Goal: Entertainment & Leisure: Consume media (video, audio)

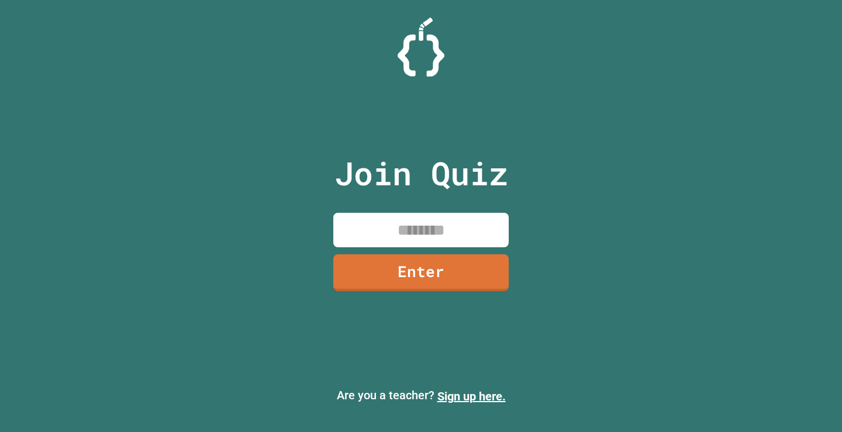
click at [396, 207] on div "Join Quiz Enter" at bounding box center [421, 215] width 197 height 373
click at [412, 223] on input at bounding box center [420, 230] width 175 height 34
type input "********"
click at [417, 265] on link "Enter" at bounding box center [421, 271] width 178 height 39
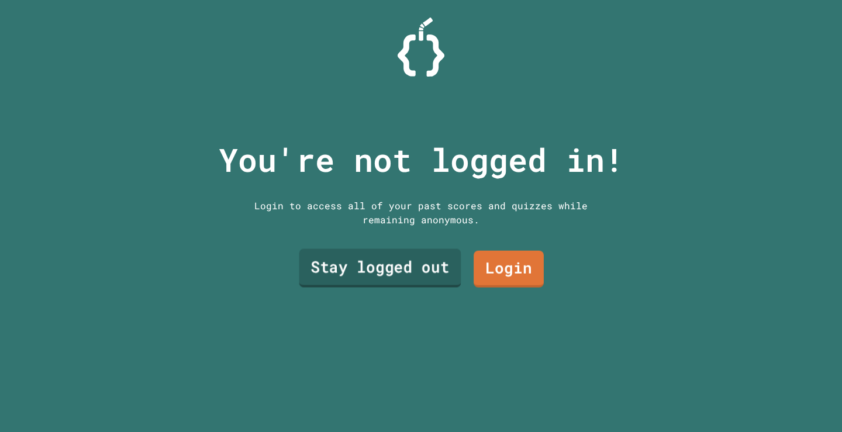
click at [435, 265] on link "Stay logged out" at bounding box center [380, 268] width 162 height 39
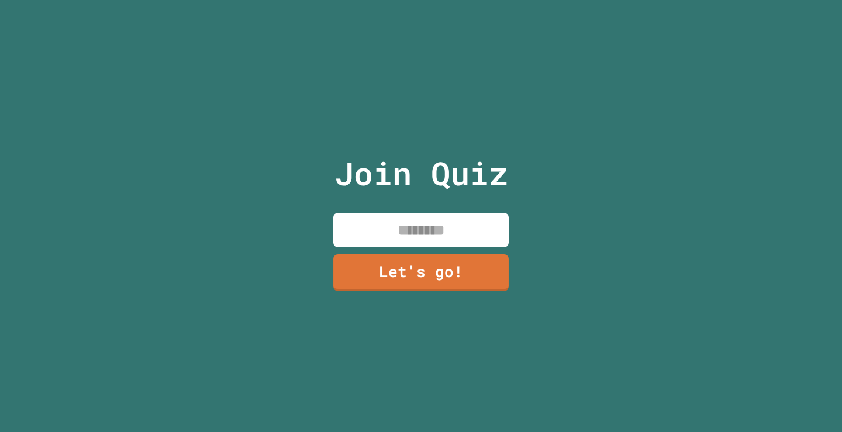
click at [416, 222] on input at bounding box center [420, 230] width 175 height 34
type input "******"
click at [425, 259] on link "Let's go!" at bounding box center [420, 271] width 177 height 39
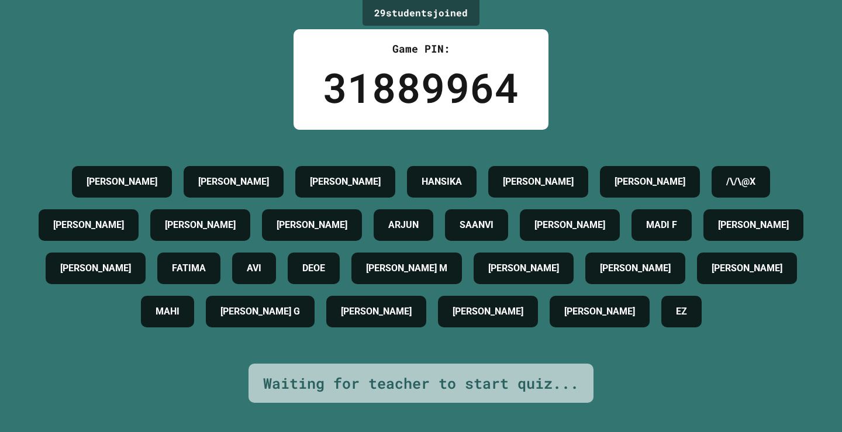
click at [314, 321] on div "[PERSON_NAME] G" at bounding box center [260, 312] width 109 height 32
click at [383, 327] on div "[PERSON_NAME]" at bounding box center [376, 312] width 100 height 32
drag, startPoint x: 408, startPoint y: 324, endPoint x: 452, endPoint y: 311, distance: 46.2
click at [411, 311] on h4 "[PERSON_NAME]" at bounding box center [376, 311] width 71 height 14
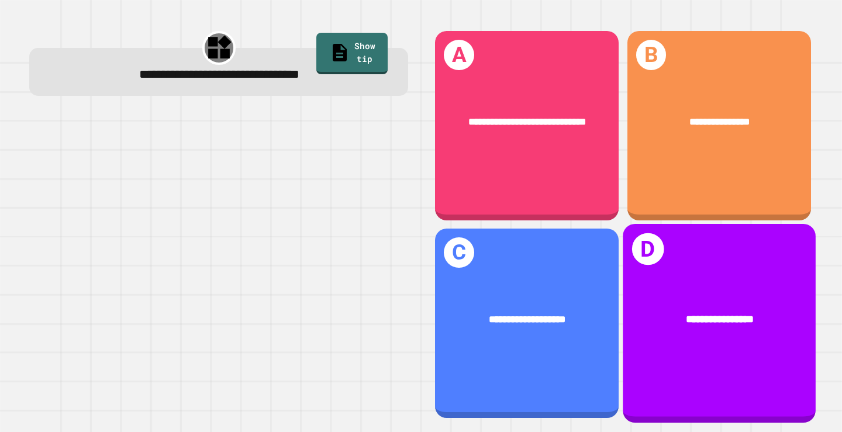
click at [669, 275] on div "**********" at bounding box center [718, 323] width 193 height 199
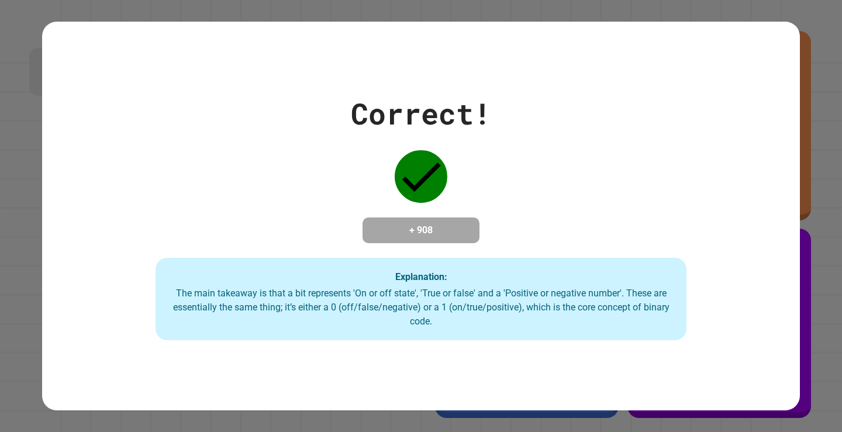
click at [535, 236] on div "Correct! + 908 Explanation: The main takeaway is that a bit represents 'On or o…" at bounding box center [420, 216] width 757 height 249
click at [518, 258] on div "Explanation: The main takeaway is that a bit represents 'On or off state', 'Tru…" at bounding box center [420, 299] width 530 height 83
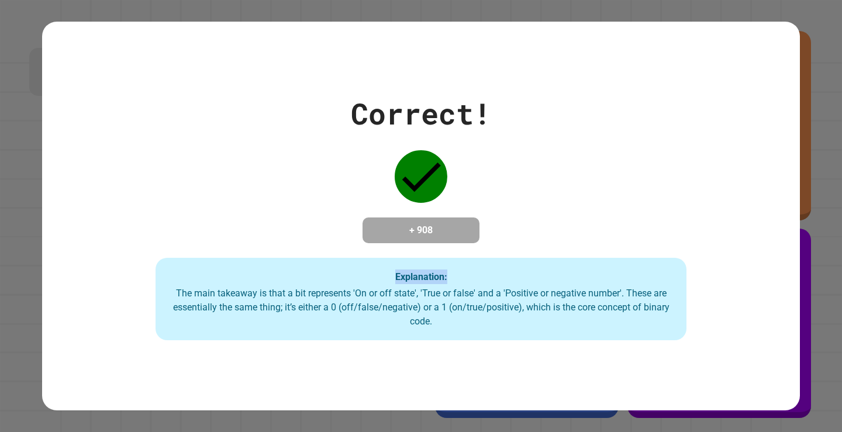
click at [518, 258] on div "Explanation: The main takeaway is that a bit represents 'On or off state', 'Tru…" at bounding box center [420, 299] width 530 height 83
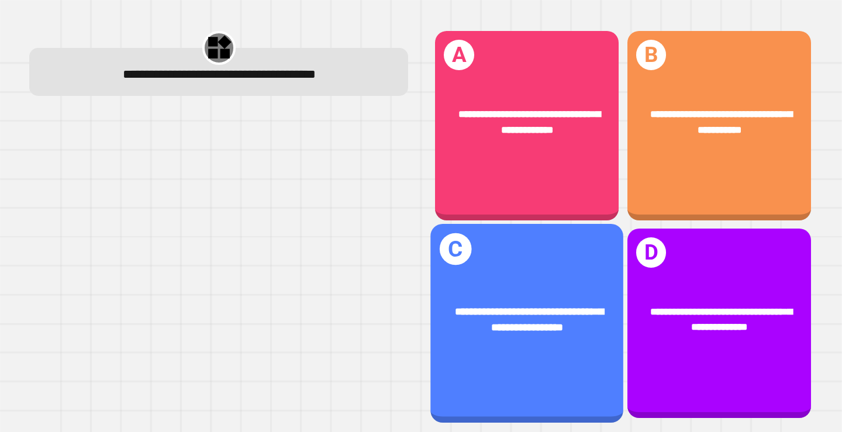
click at [545, 310] on span "**********" at bounding box center [529, 319] width 149 height 27
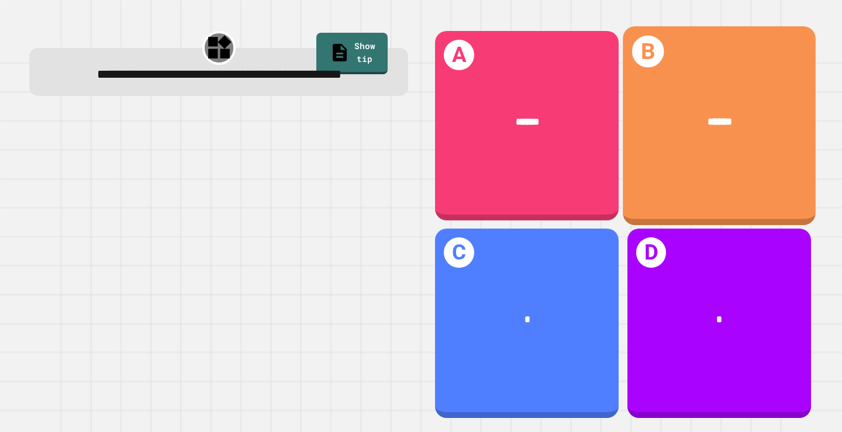
click at [649, 150] on div "B ******" at bounding box center [718, 125] width 193 height 199
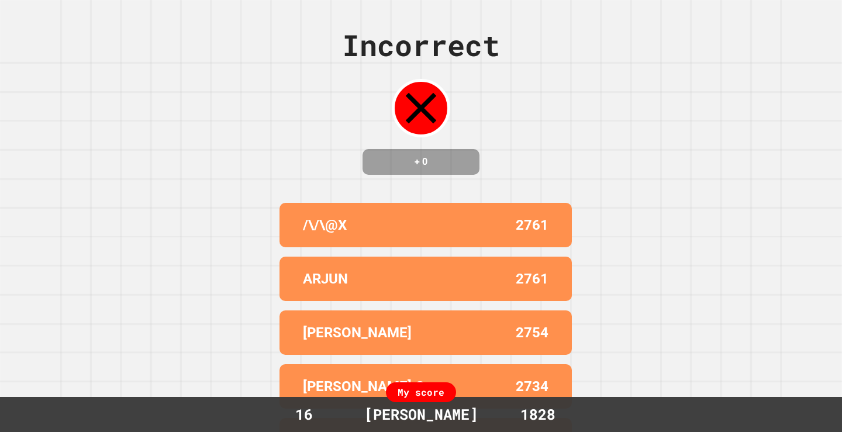
click at [395, 274] on div "ARJUN 2761" at bounding box center [425, 279] width 292 height 44
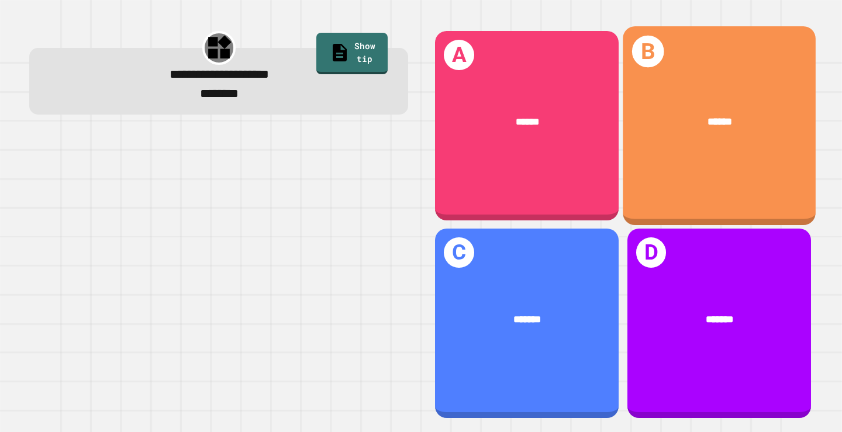
click at [678, 143] on div "******" at bounding box center [718, 123] width 193 height 58
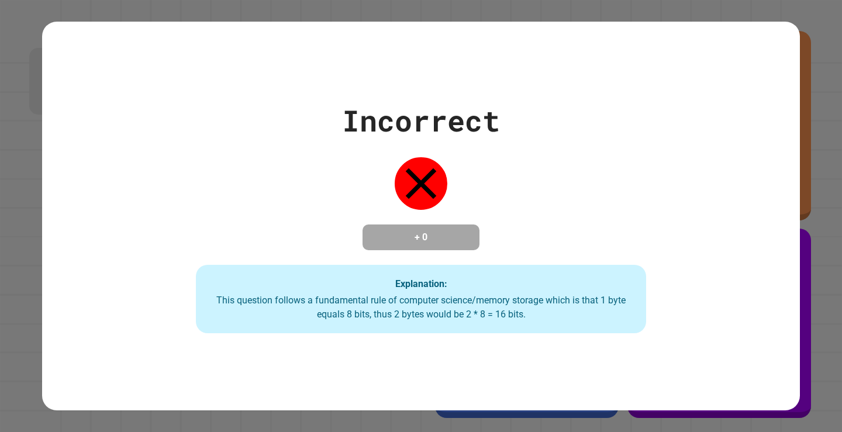
click at [503, 198] on div "Incorrect + 0 Explanation: This question follows a fundamental rule of computer…" at bounding box center [420, 216] width 643 height 235
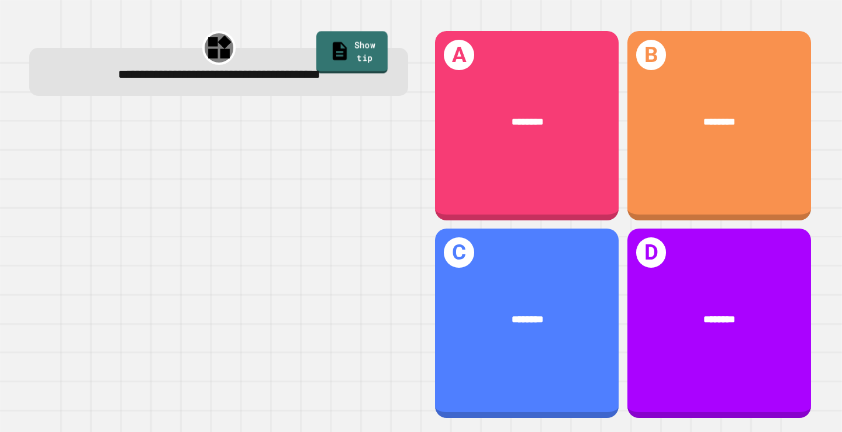
click at [339, 44] on link "Show tip" at bounding box center [351, 53] width 71 height 43
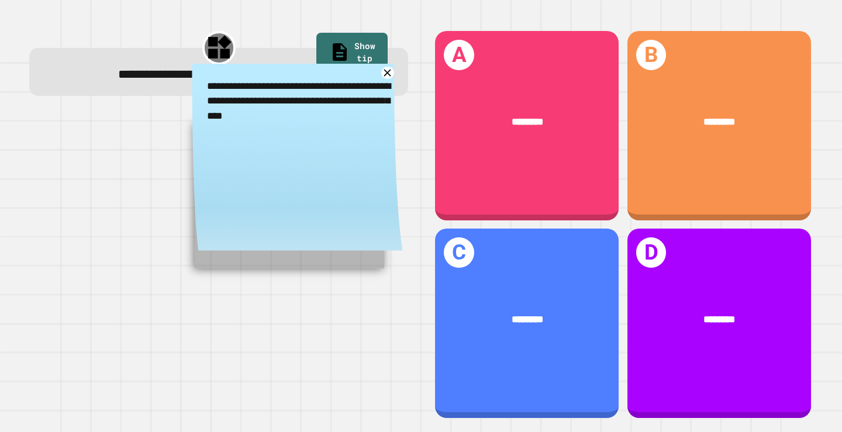
click at [126, 161] on div at bounding box center [218, 265] width 379 height 307
click at [380, 71] on icon at bounding box center [387, 72] width 15 height 15
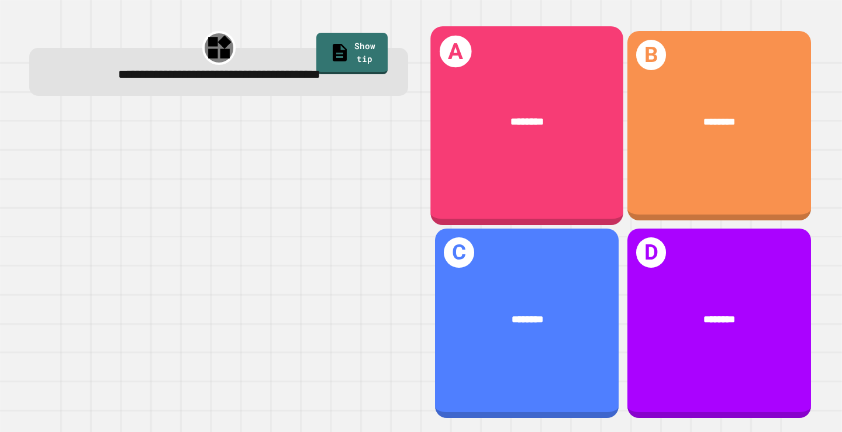
click at [529, 98] on div "********" at bounding box center [527, 123] width 193 height 58
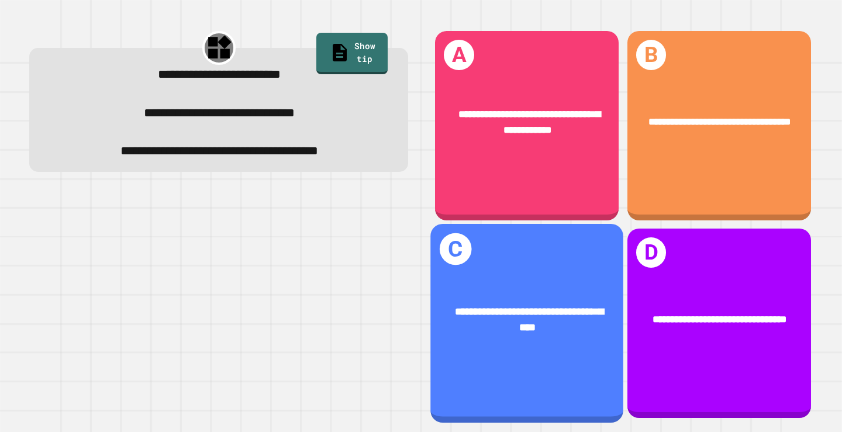
click at [551, 283] on div "**********" at bounding box center [527, 320] width 193 height 74
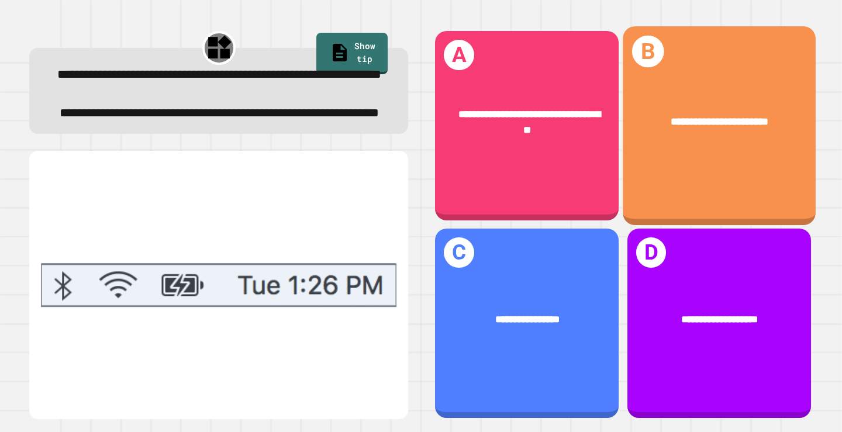
click at [686, 155] on div "**********" at bounding box center [718, 125] width 193 height 199
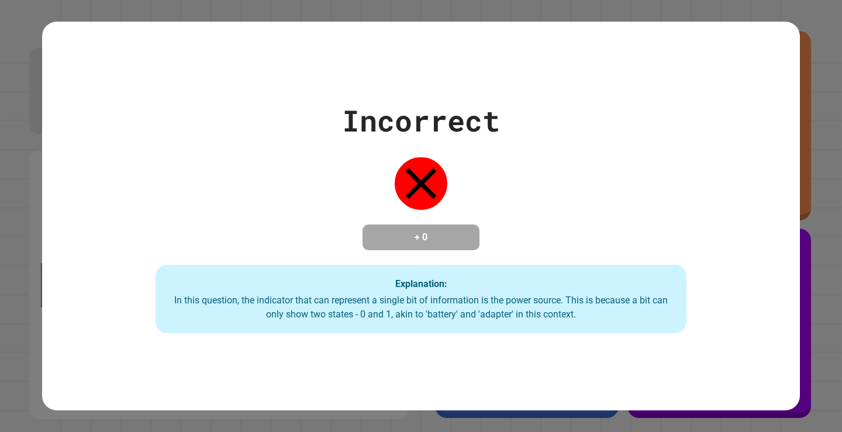
click at [248, 277] on div "Explanation: In this question, the indicator that can represent a single bit of…" at bounding box center [420, 299] width 530 height 69
click at [296, 248] on div "Incorrect + 0 Explanation: In this question, the indicator that can represent a…" at bounding box center [420, 216] width 757 height 235
click at [298, 247] on div "Incorrect + 0 Explanation: In this question, the indicator that can represent a…" at bounding box center [420, 216] width 757 height 235
drag, startPoint x: 401, startPoint y: 217, endPoint x: 387, endPoint y: 217, distance: 14.0
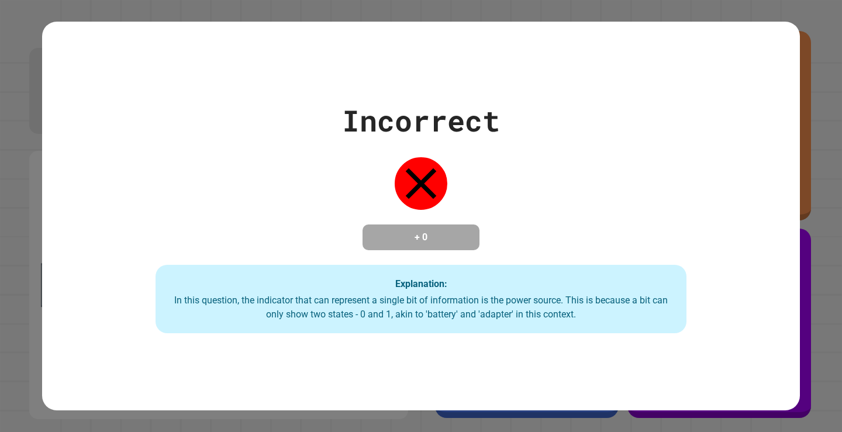
click at [387, 224] on div "+ 0" at bounding box center [420, 237] width 117 height 26
click at [344, 154] on div "Incorrect + 0 Explanation: In this question, the indicator that can represent a…" at bounding box center [420, 216] width 757 height 235
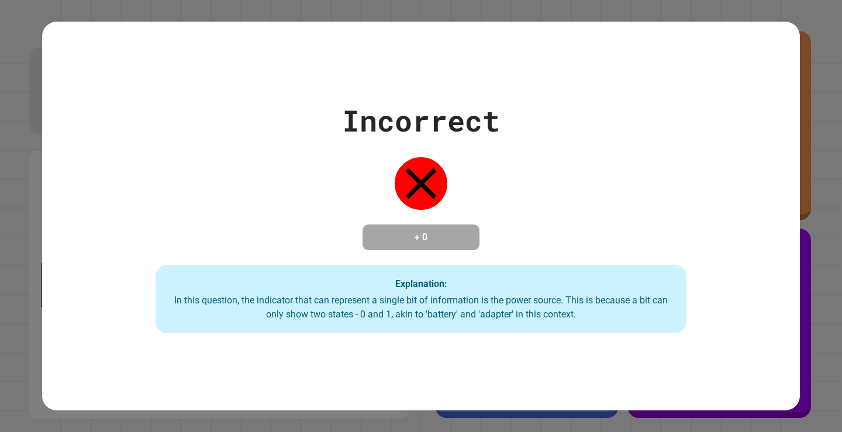
click at [353, 88] on div "Incorrect + 0 Explanation: In this question, the indicator that can represent a…" at bounding box center [420, 216] width 757 height 389
click at [366, 147] on div "Incorrect + 0 Explanation: In this question, the indicator that can represent a…" at bounding box center [420, 216] width 757 height 235
click at [381, 74] on div "Incorrect + 0 Explanation: In this question, the indicator that can represent a…" at bounding box center [420, 216] width 757 height 389
click at [410, 74] on div "Incorrect + 0 Explanation: In this question, the indicator that can represent a…" at bounding box center [420, 216] width 757 height 389
click at [482, 137] on div "Incorrect + 0 Explanation: In this question, the indicator that can represent a…" at bounding box center [420, 216] width 757 height 235
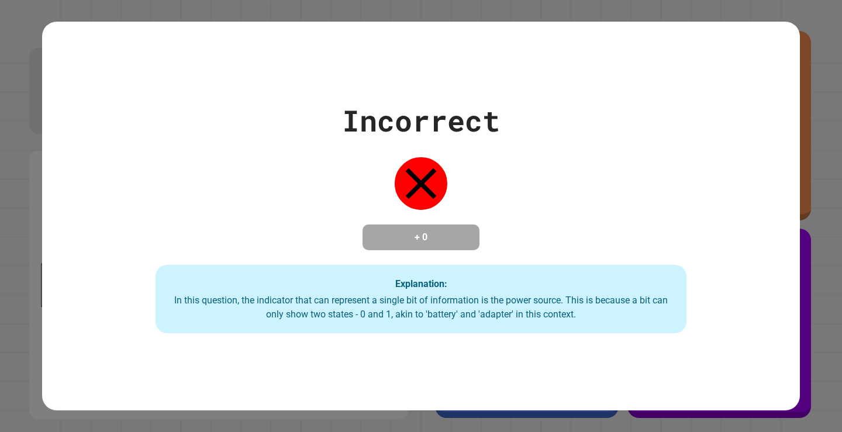
drag, startPoint x: 477, startPoint y: 113, endPoint x: 439, endPoint y: 119, distance: 38.0
click at [439, 119] on div "Incorrect" at bounding box center [421, 121] width 158 height 44
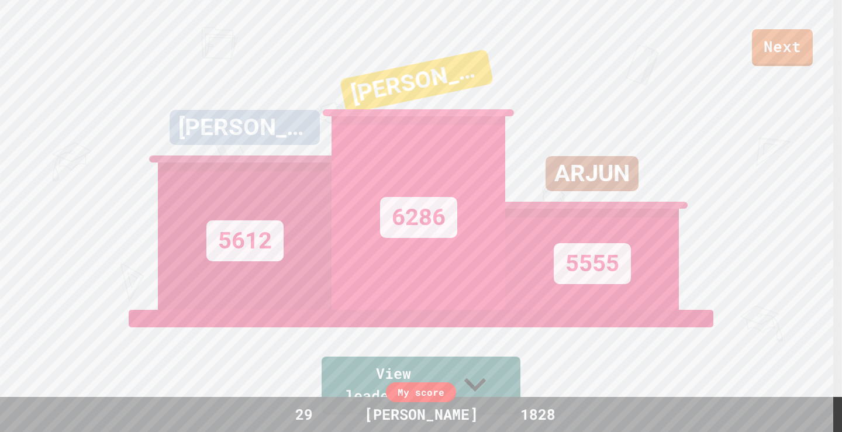
click at [269, 34] on div "[PERSON_NAME] 5612" at bounding box center [245, 164] width 174 height 292
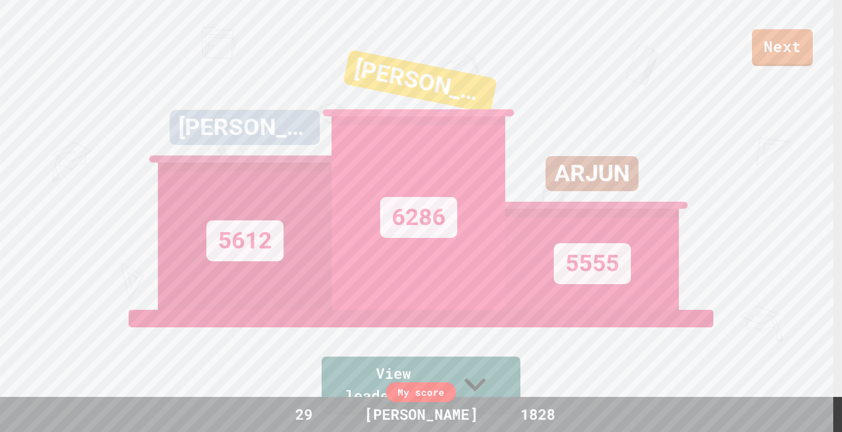
drag, startPoint x: 269, startPoint y: 34, endPoint x: 250, endPoint y: 92, distance: 61.0
click at [250, 92] on div "[PERSON_NAME] 5612" at bounding box center [245, 164] width 174 height 292
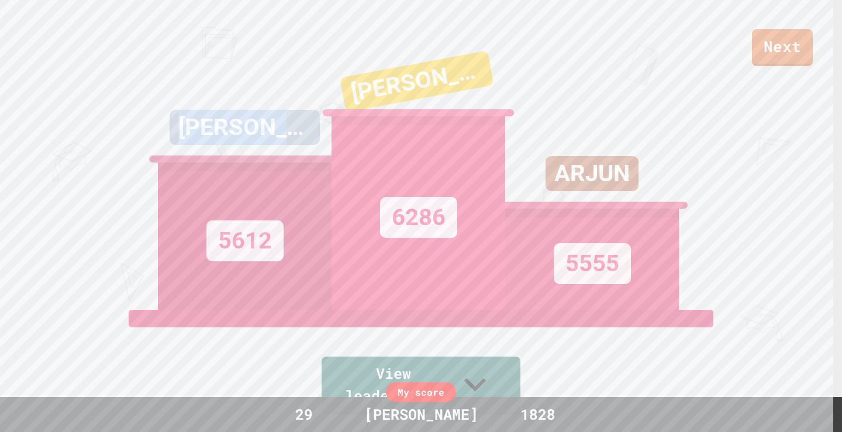
click at [250, 92] on div "[PERSON_NAME] 5612" at bounding box center [245, 164] width 174 height 292
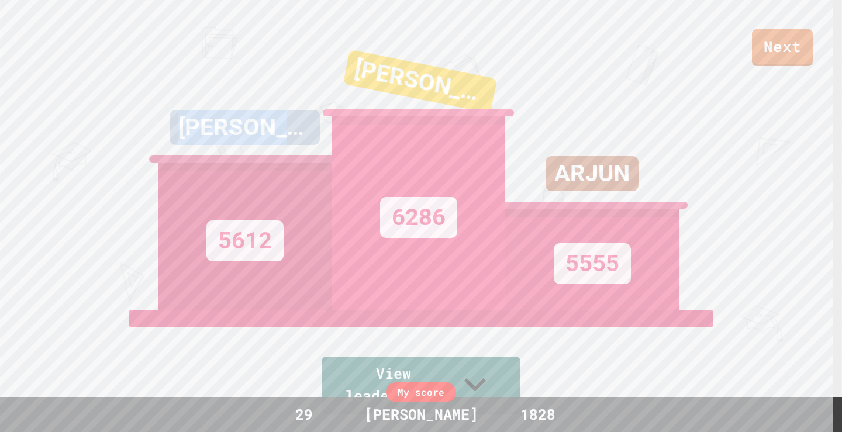
click at [250, 92] on div "[PERSON_NAME] 5612" at bounding box center [245, 164] width 174 height 292
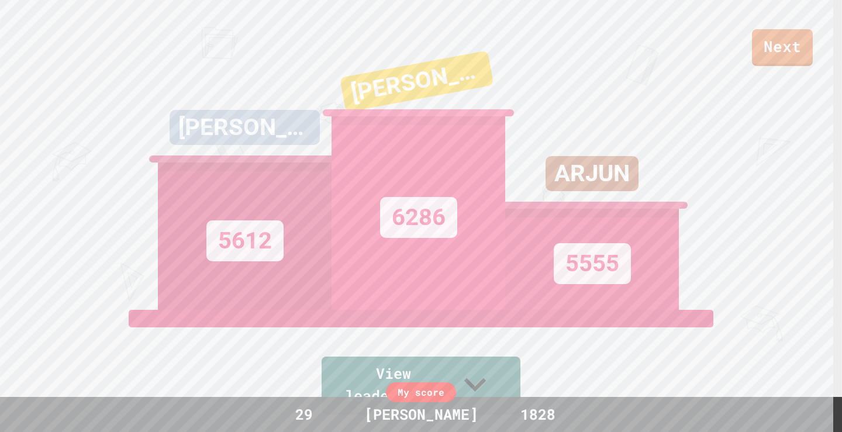
click at [694, 91] on div "Next [PERSON_NAME] 5612 [PERSON_NAME] G 6286 ARJUN 5555 View leaderboard" at bounding box center [421, 216] width 842 height 432
click at [774, 49] on link "Next" at bounding box center [782, 45] width 55 height 39
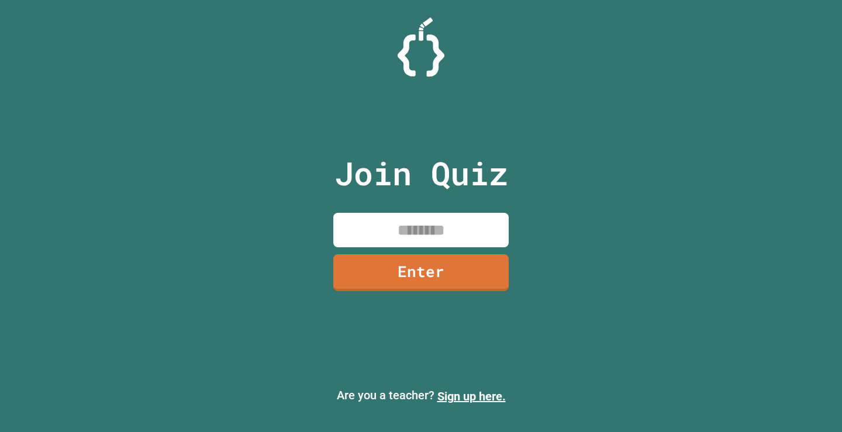
click at [431, 223] on input at bounding box center [420, 230] width 175 height 34
type input "********"
click at [437, 283] on link "Enter" at bounding box center [421, 271] width 169 height 39
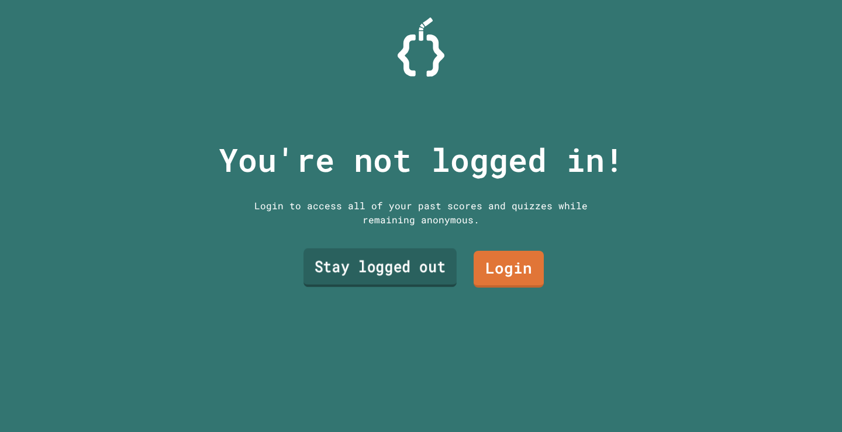
click at [417, 257] on link "Stay logged out" at bounding box center [379, 267] width 153 height 39
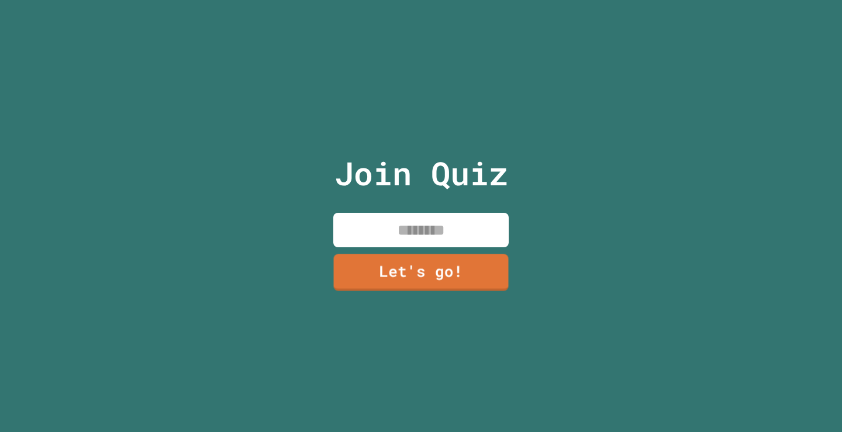
click at [410, 234] on input at bounding box center [420, 230] width 175 height 34
type input "******"
click at [417, 266] on link "Let's go!" at bounding box center [420, 271] width 175 height 39
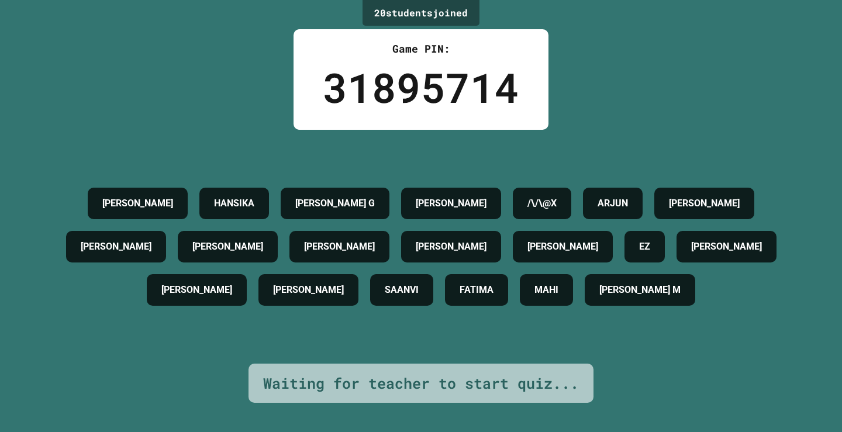
click at [624, 90] on div "20 student s joined Game PIN: 31895714 [PERSON_NAME] HANSIKA [PERSON_NAME] G [P…" at bounding box center [421, 216] width 842 height 432
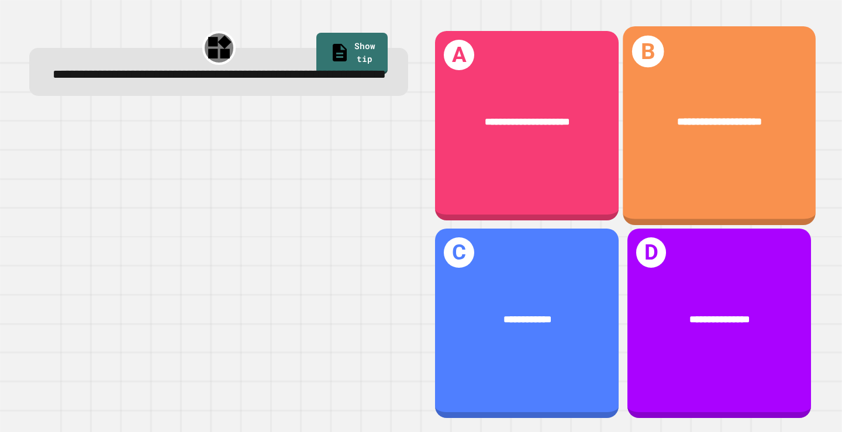
click at [682, 155] on div "**********" at bounding box center [718, 125] width 193 height 199
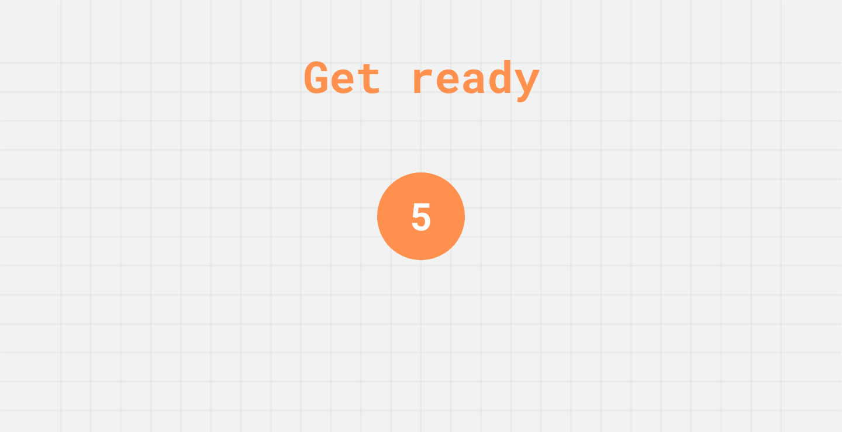
click at [459, 167] on div "Get ready 5" at bounding box center [421, 216] width 88 height 432
click at [459, 167] on div "Get ready 4" at bounding box center [421, 216] width 88 height 432
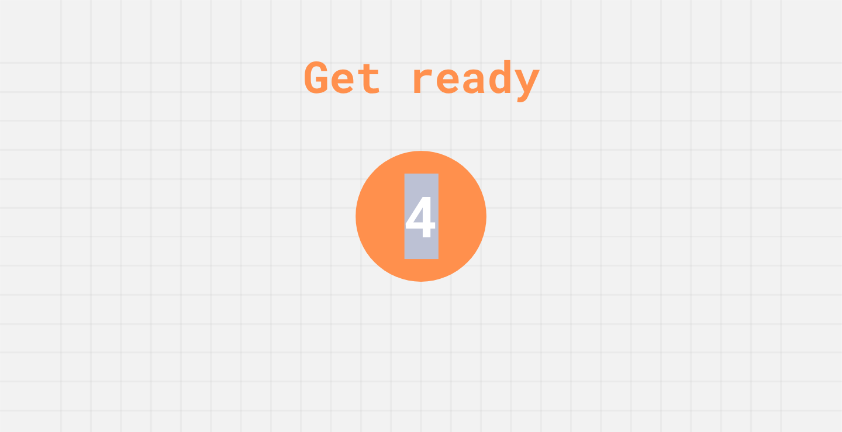
click at [459, 167] on div "4" at bounding box center [420, 216] width 131 height 131
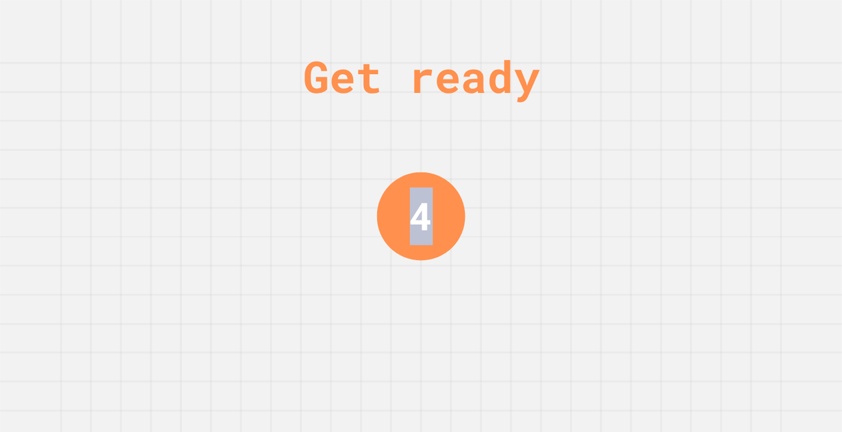
click at [459, 167] on div "Get ready 4" at bounding box center [421, 216] width 88 height 432
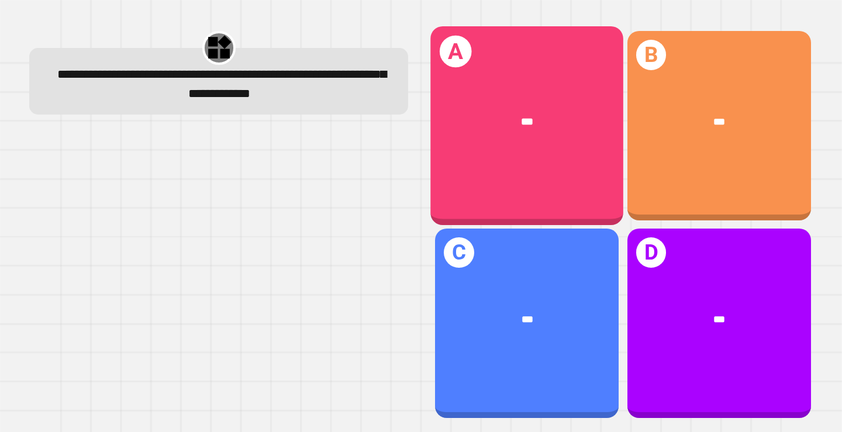
click at [565, 129] on div "***" at bounding box center [527, 123] width 193 height 58
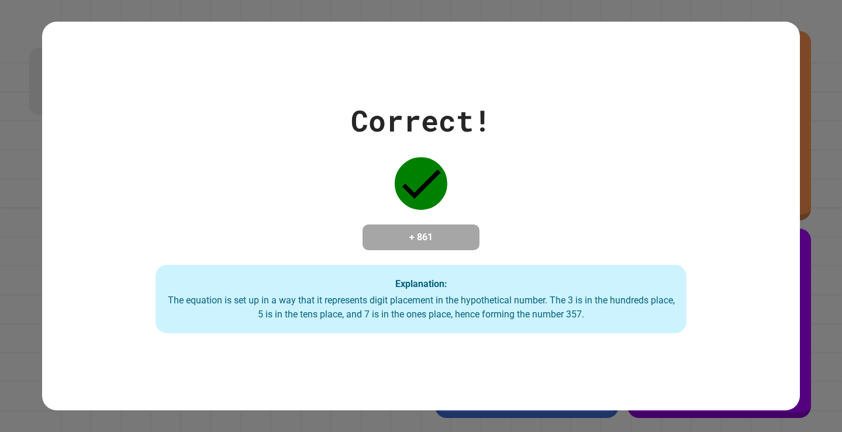
click at [396, 142] on div "Correct! + 861 Explanation: The equation is set up in a way that it represents …" at bounding box center [420, 216] width 757 height 235
click at [470, 8] on div "Correct! + 861 Explanation: The equation is set up in a way that it represents …" at bounding box center [421, 216] width 842 height 432
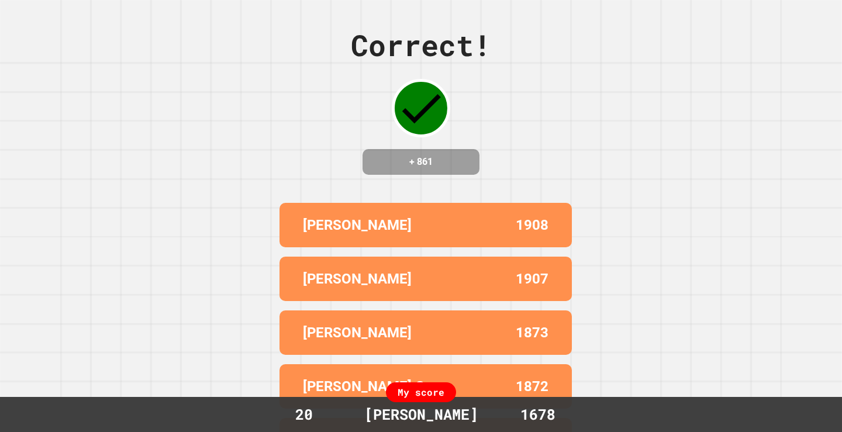
drag, startPoint x: 456, startPoint y: 104, endPoint x: 451, endPoint y: 179, distance: 75.6
click at [451, 175] on div "+ 861" at bounding box center [420, 162] width 117 height 26
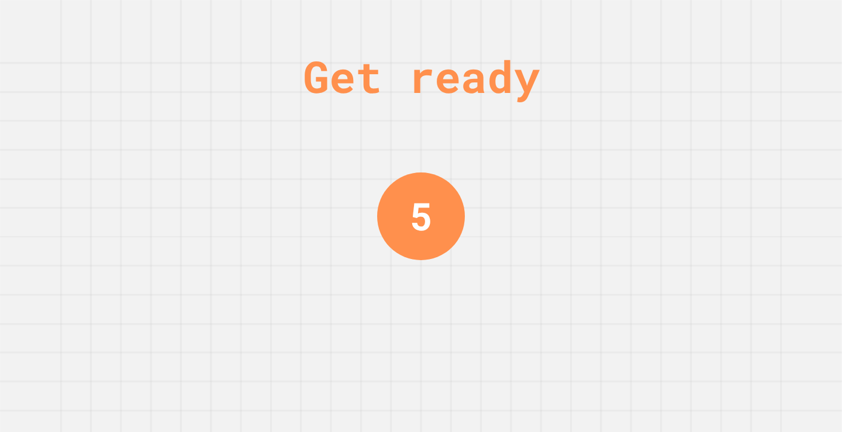
click at [450, 234] on div "5" at bounding box center [421, 216] width 88 height 88
drag, startPoint x: 410, startPoint y: 254, endPoint x: 390, endPoint y: 170, distance: 85.9
click at [390, 170] on div "Get ready 4" at bounding box center [421, 216] width 88 height 432
drag, startPoint x: 384, startPoint y: 172, endPoint x: 459, endPoint y: 123, distance: 89.6
click at [459, 123] on div "Get ready 2" at bounding box center [421, 216] width 88 height 432
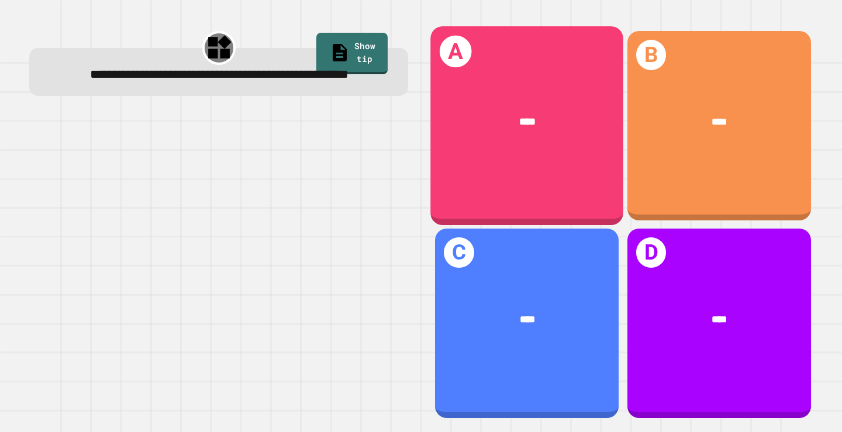
click at [531, 120] on div "****" at bounding box center [527, 123] width 150 height 16
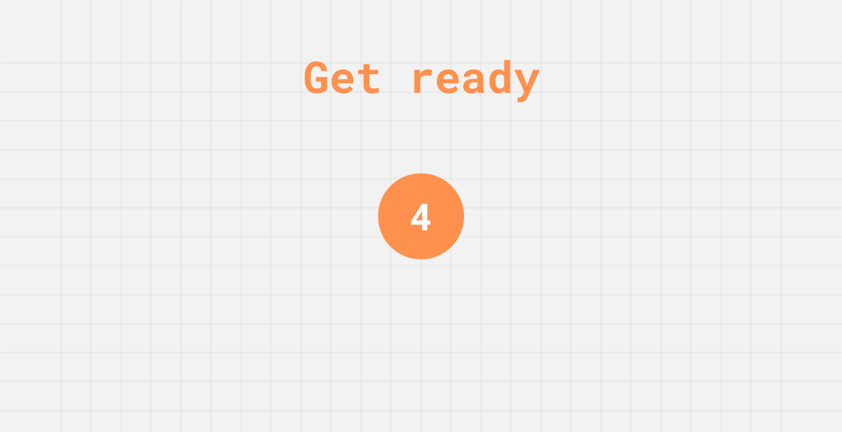
click at [539, 47] on div "Get ready" at bounding box center [421, 76] width 237 height 66
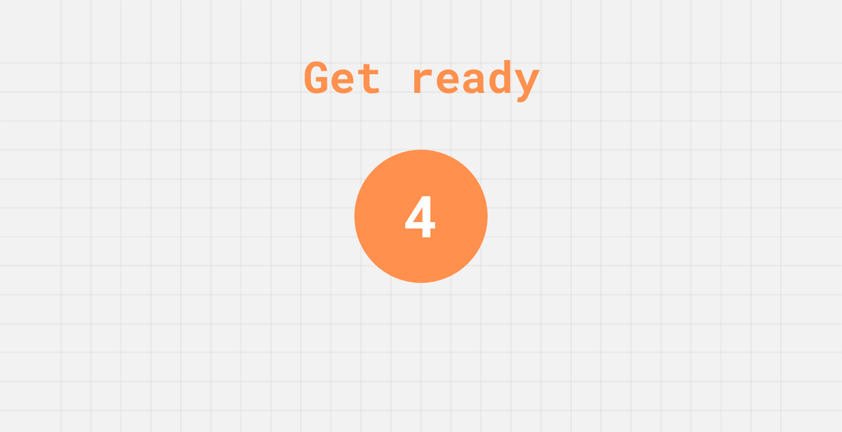
click at [539, 47] on div "Get ready" at bounding box center [421, 76] width 237 height 66
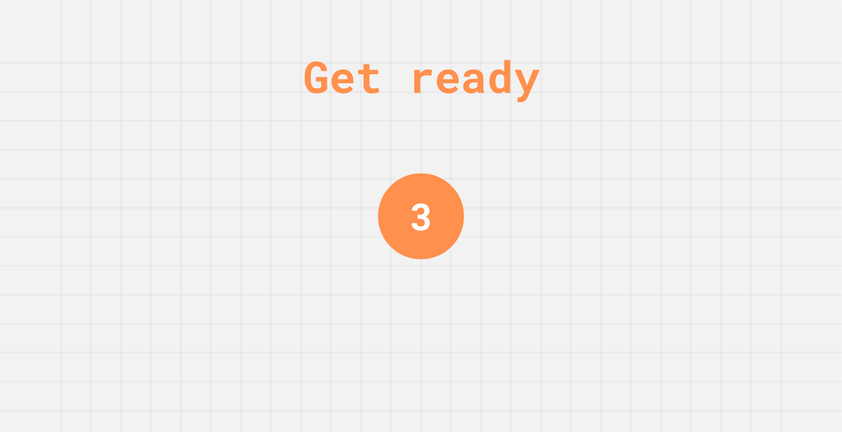
drag, startPoint x: 548, startPoint y: 47, endPoint x: 516, endPoint y: 106, distance: 67.7
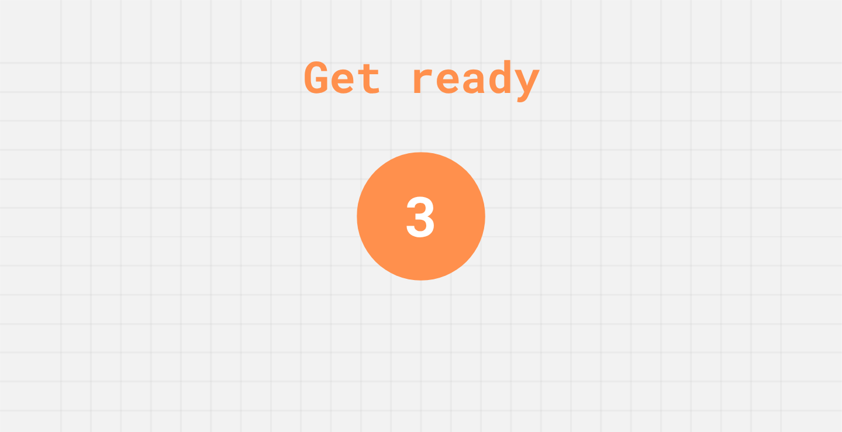
drag, startPoint x: 516, startPoint y: 106, endPoint x: 480, endPoint y: 159, distance: 63.5
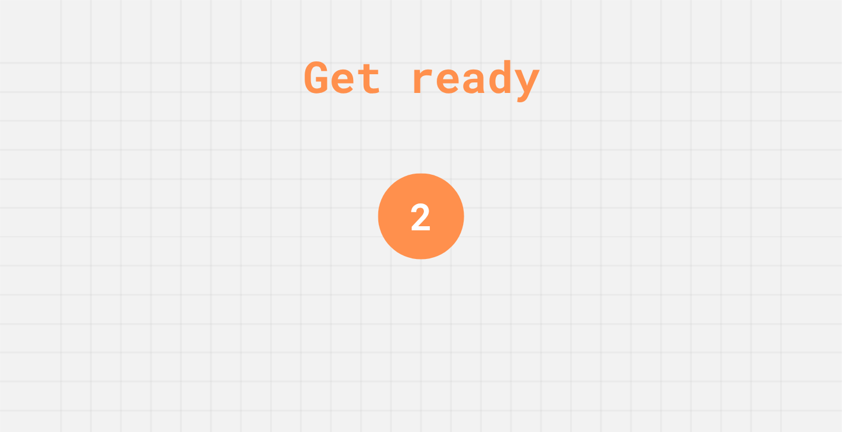
drag, startPoint x: 480, startPoint y: 159, endPoint x: 453, endPoint y: 160, distance: 27.5
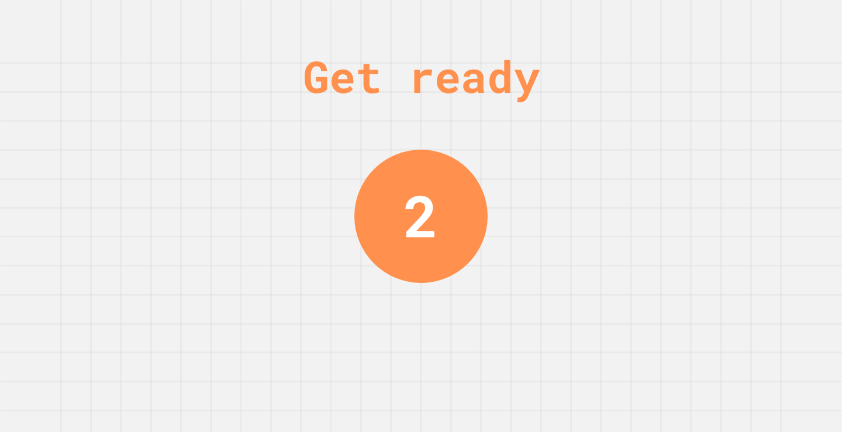
drag, startPoint x: 453, startPoint y: 160, endPoint x: 389, endPoint y: 153, distance: 64.1
click at [389, 153] on div "Get ready 2" at bounding box center [421, 216] width 88 height 432
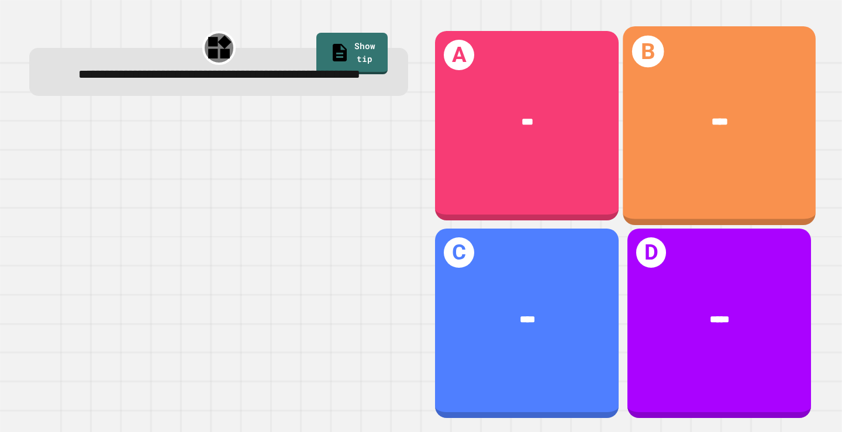
click at [679, 129] on div "****" at bounding box center [718, 123] width 193 height 58
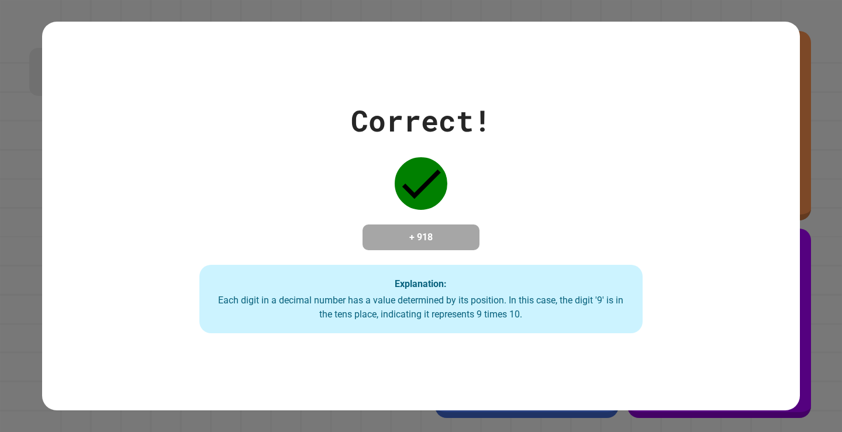
click at [268, 62] on div "Correct! + 918 Explanation: Each digit in a decimal number has a value determin…" at bounding box center [420, 216] width 757 height 389
drag, startPoint x: 267, startPoint y: 69, endPoint x: 264, endPoint y: 103, distance: 34.6
click at [267, 70] on div "Correct! + 918 Explanation: Each digit in a decimal number has a value determin…" at bounding box center [420, 216] width 757 height 389
click at [264, 108] on div "Correct! + 918 Explanation: Each digit in a decimal number has a value determin…" at bounding box center [421, 216] width 634 height 235
click at [261, 118] on div "Correct! + 918 Explanation: Each digit in a decimal number has a value determin…" at bounding box center [421, 216] width 634 height 235
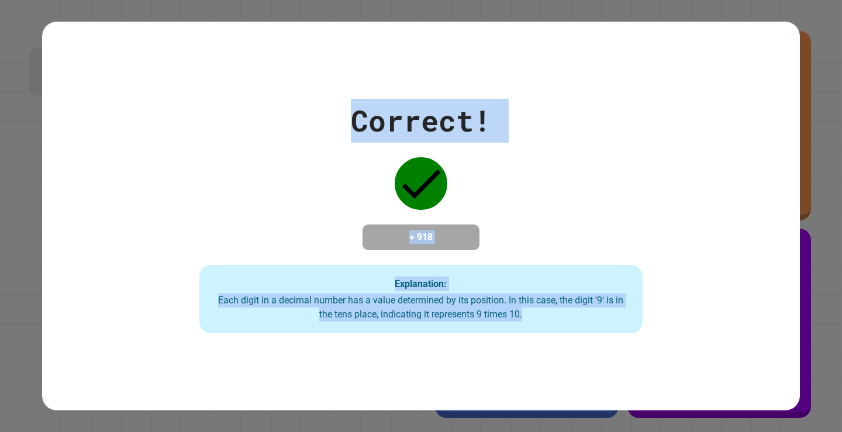
drag, startPoint x: 261, startPoint y: 73, endPoint x: 807, endPoint y: 354, distance: 613.7
click at [807, 354] on div "Correct! + 918 Explanation: Each digit in a decimal number has a value determin…" at bounding box center [421, 216] width 842 height 432
copy div "Correct! + 918 Explanation: Each digit in a decimal number has a value determin…"
click at [660, 106] on div "Correct! + 918 Explanation: Each digit in a decimal number has a value determin…" at bounding box center [421, 216] width 634 height 235
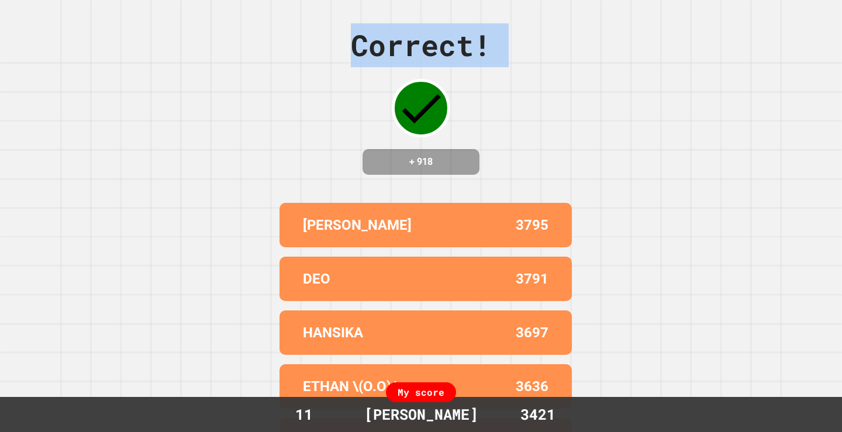
drag, startPoint x: 316, startPoint y: 101, endPoint x: 361, endPoint y: 124, distance: 50.4
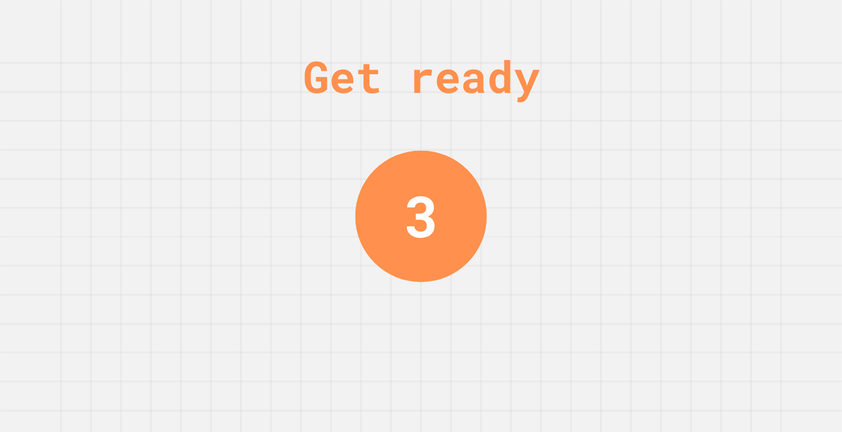
drag, startPoint x: 292, startPoint y: 67, endPoint x: 357, endPoint y: 113, distance: 79.6
click at [357, 113] on div "Get ready 3" at bounding box center [421, 216] width 842 height 432
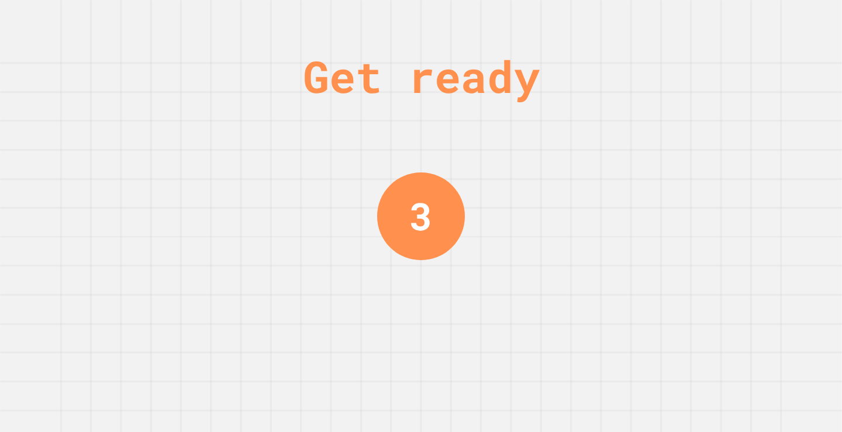
click at [281, 119] on div "Get ready 3" at bounding box center [421, 216] width 842 height 432
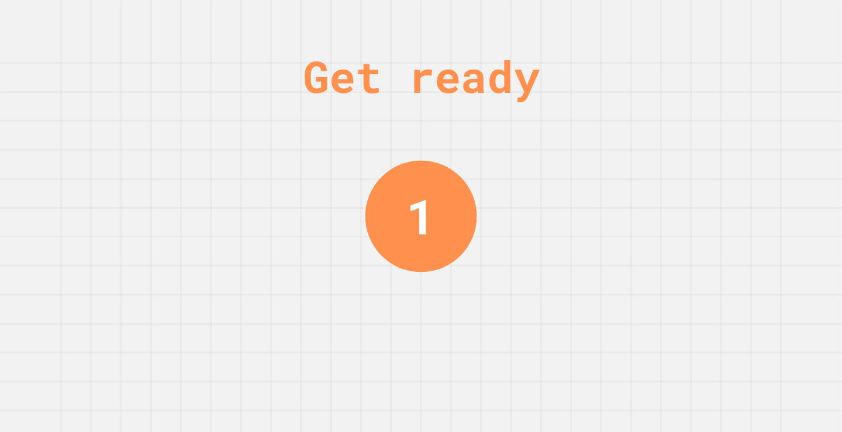
drag, startPoint x: 281, startPoint y: 119, endPoint x: 218, endPoint y: 129, distance: 63.9
click at [218, 129] on div "Get ready 1" at bounding box center [421, 216] width 842 height 432
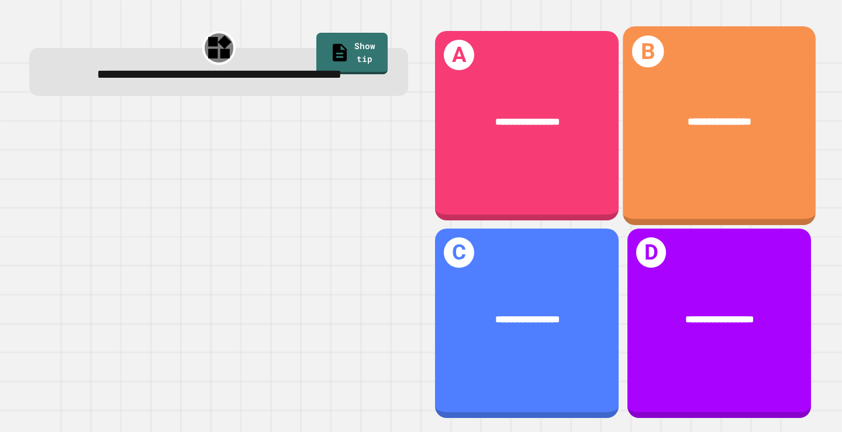
click at [687, 117] on span "**********" at bounding box center [718, 122] width 63 height 11
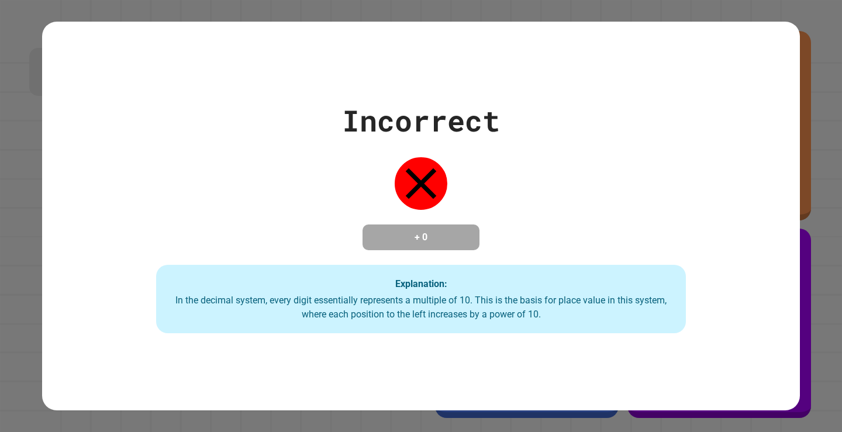
click at [593, 301] on div "In the decimal system, every digit essentially represents a multiple of 10. Thi…" at bounding box center [421, 307] width 506 height 28
drag, startPoint x: 608, startPoint y: 244, endPoint x: 544, endPoint y: 243, distance: 64.3
click at [544, 243] on div "Incorrect + 0 Explanation: In the decimal system, every digit essentially repre…" at bounding box center [421, 216] width 756 height 235
click at [545, 245] on div "Incorrect + 0 Explanation: In the decimal system, every digit essentially repre…" at bounding box center [421, 216] width 756 height 235
drag, startPoint x: 556, startPoint y: 250, endPoint x: 537, endPoint y: 241, distance: 21.0
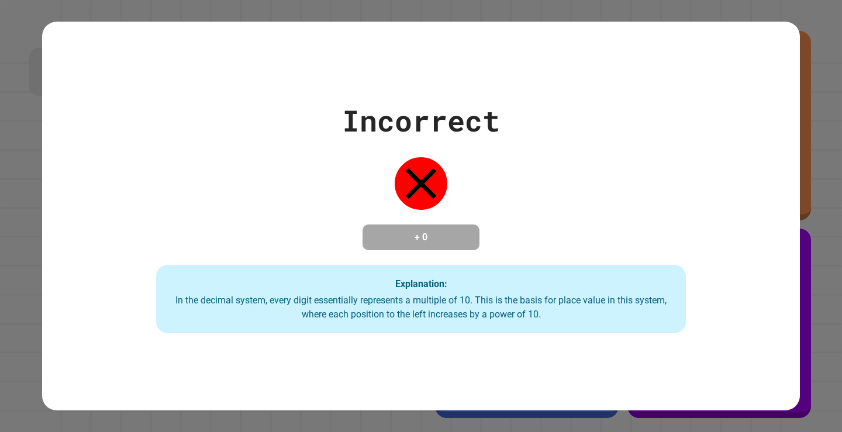
click at [537, 241] on div "Incorrect + 0 Explanation: In the decimal system, every digit essentially repre…" at bounding box center [421, 216] width 756 height 235
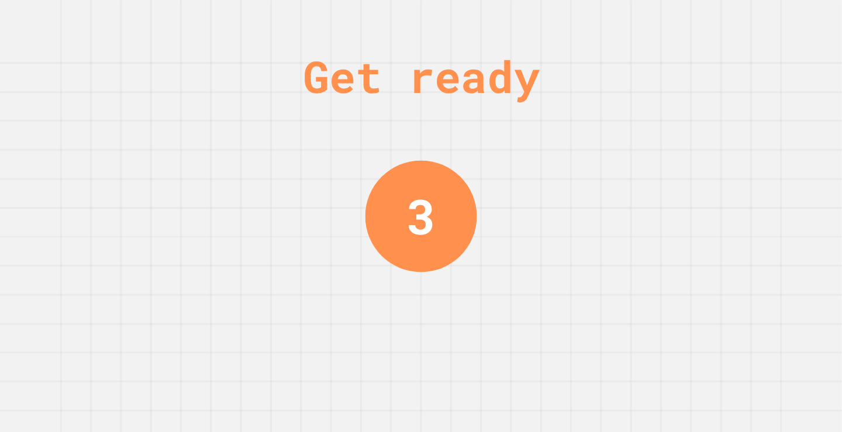
drag, startPoint x: 659, startPoint y: 199, endPoint x: 711, endPoint y: 230, distance: 60.0
click at [711, 230] on div "Get ready 3" at bounding box center [421, 216] width 842 height 432
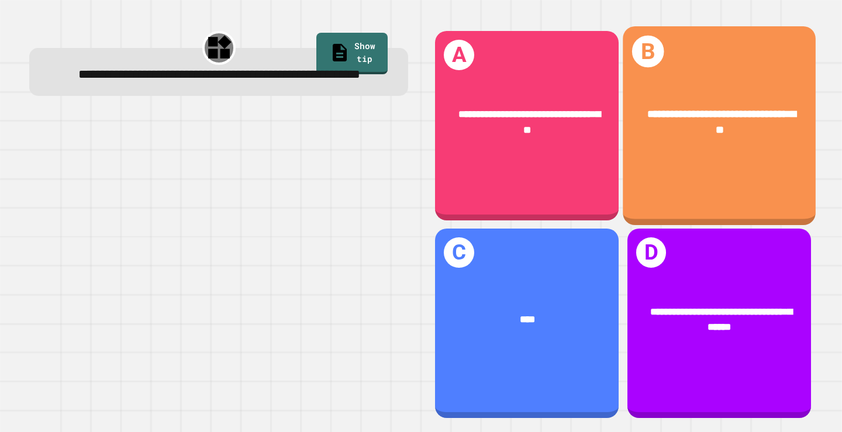
click at [701, 164] on div "**********" at bounding box center [718, 125] width 193 height 199
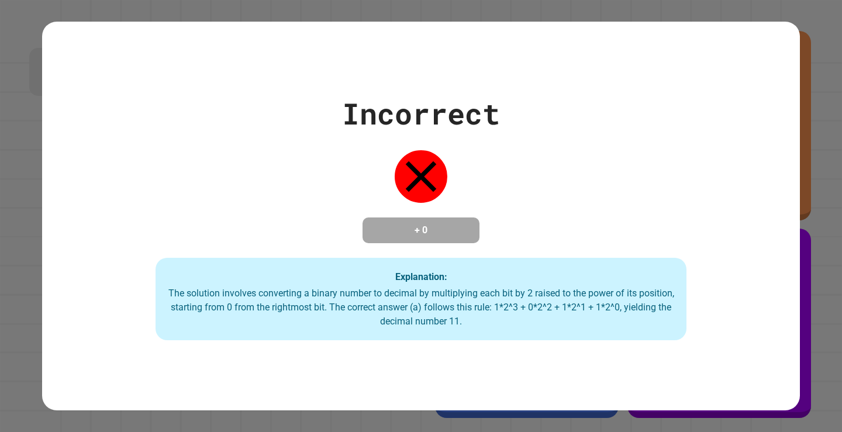
click at [531, 287] on div "Explanation: The solution involves converting a binary number to decimal by mul…" at bounding box center [420, 299] width 530 height 83
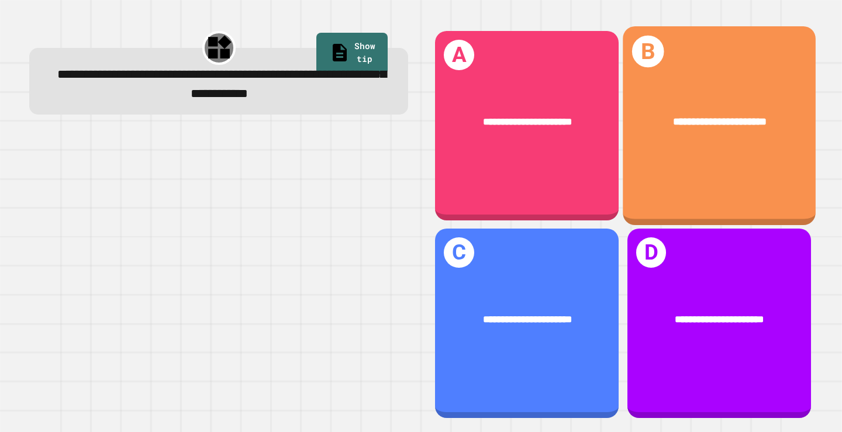
click at [681, 121] on span "**********" at bounding box center [720, 122] width 94 height 11
